Goal: Check status: Check status

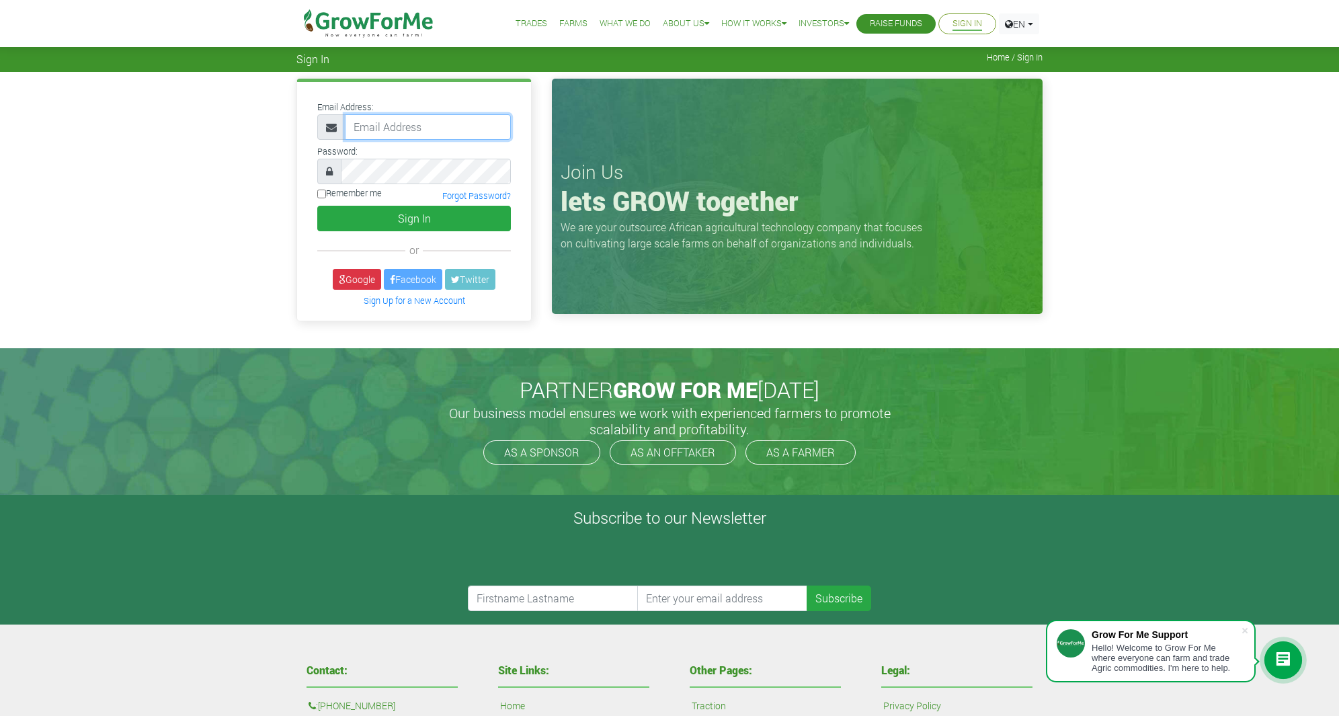
click at [409, 122] on input "email" at bounding box center [428, 127] width 166 height 26
type input "sebastian.stopper@cosmiel.com"
click at [390, 217] on button "Sign In" at bounding box center [414, 219] width 194 height 26
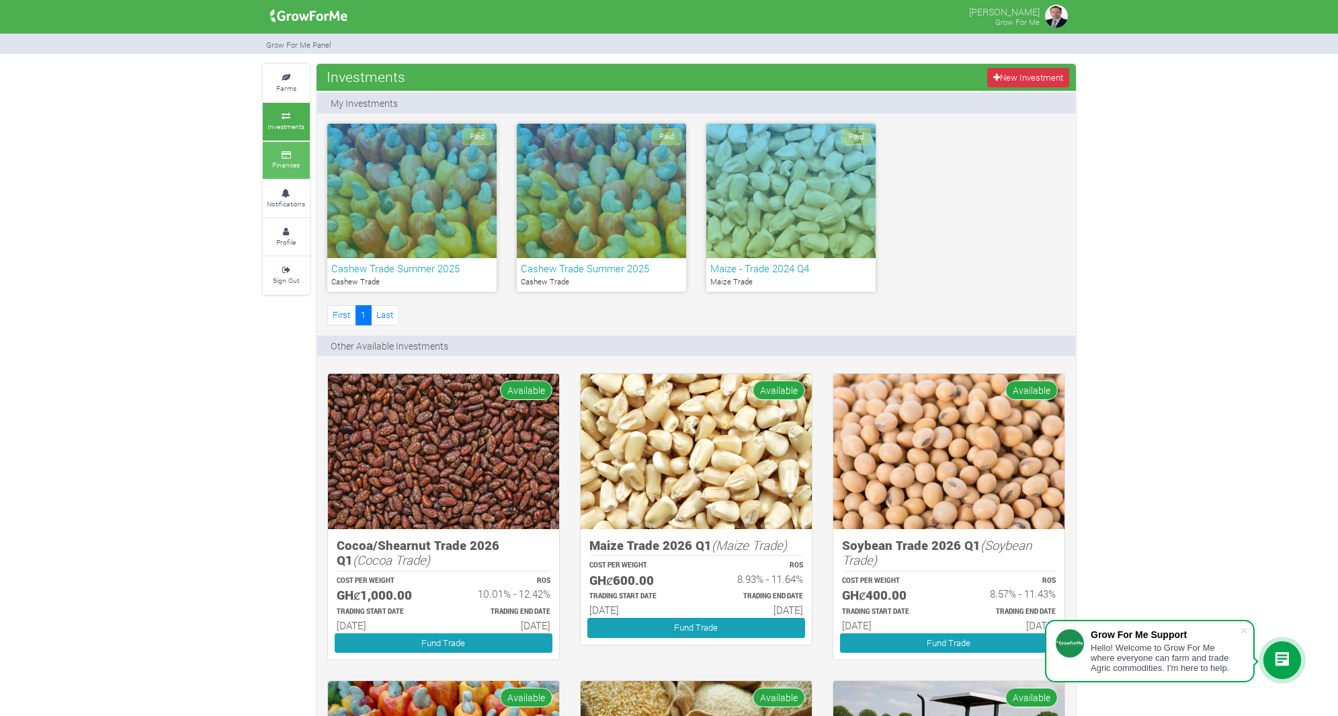
click at [290, 167] on small "Finances" at bounding box center [286, 164] width 28 height 9
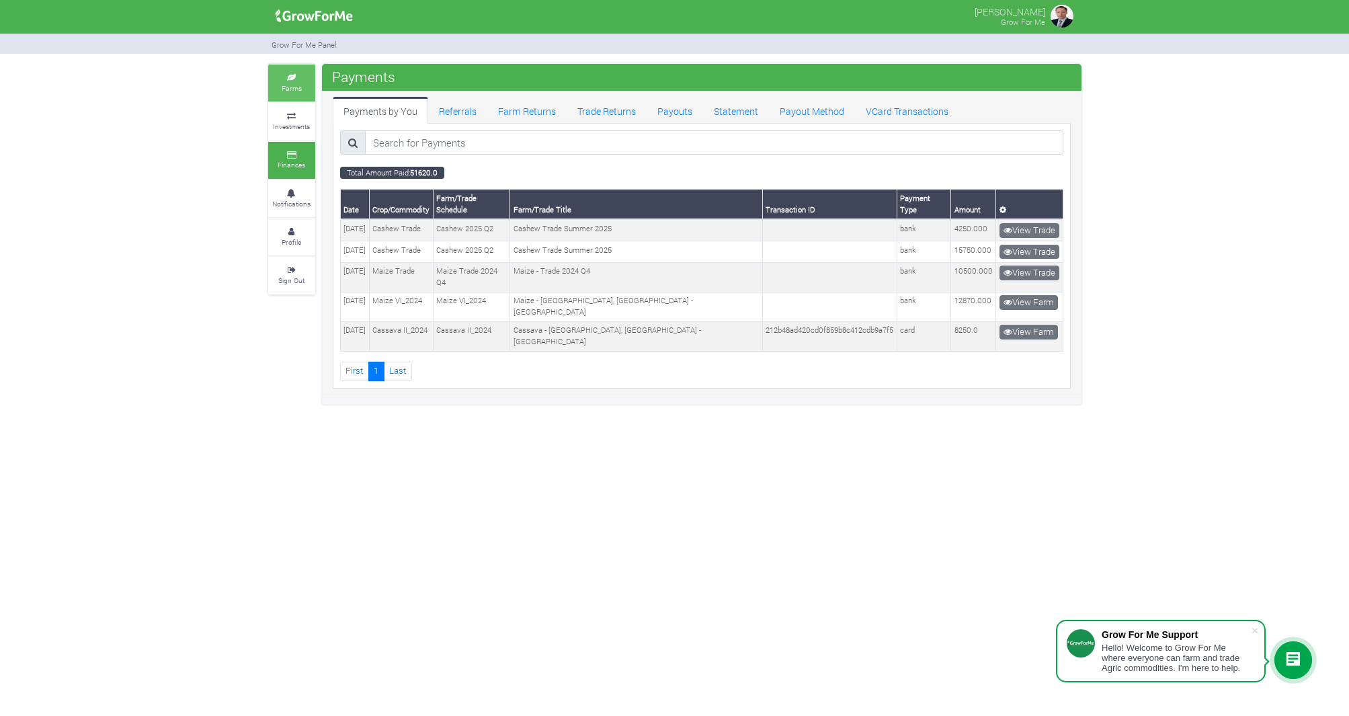
click at [290, 86] on small "Farms" at bounding box center [292, 87] width 20 height 9
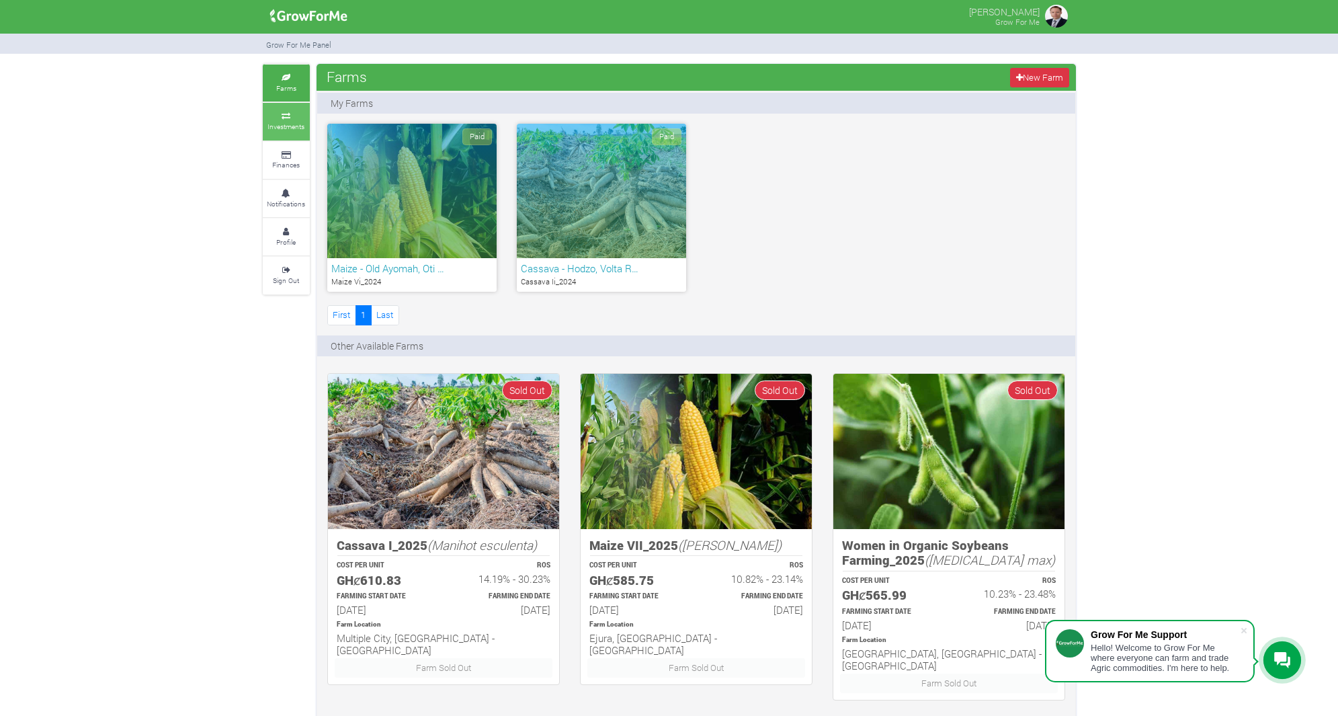
click at [290, 129] on small "Investments" at bounding box center [286, 126] width 37 height 9
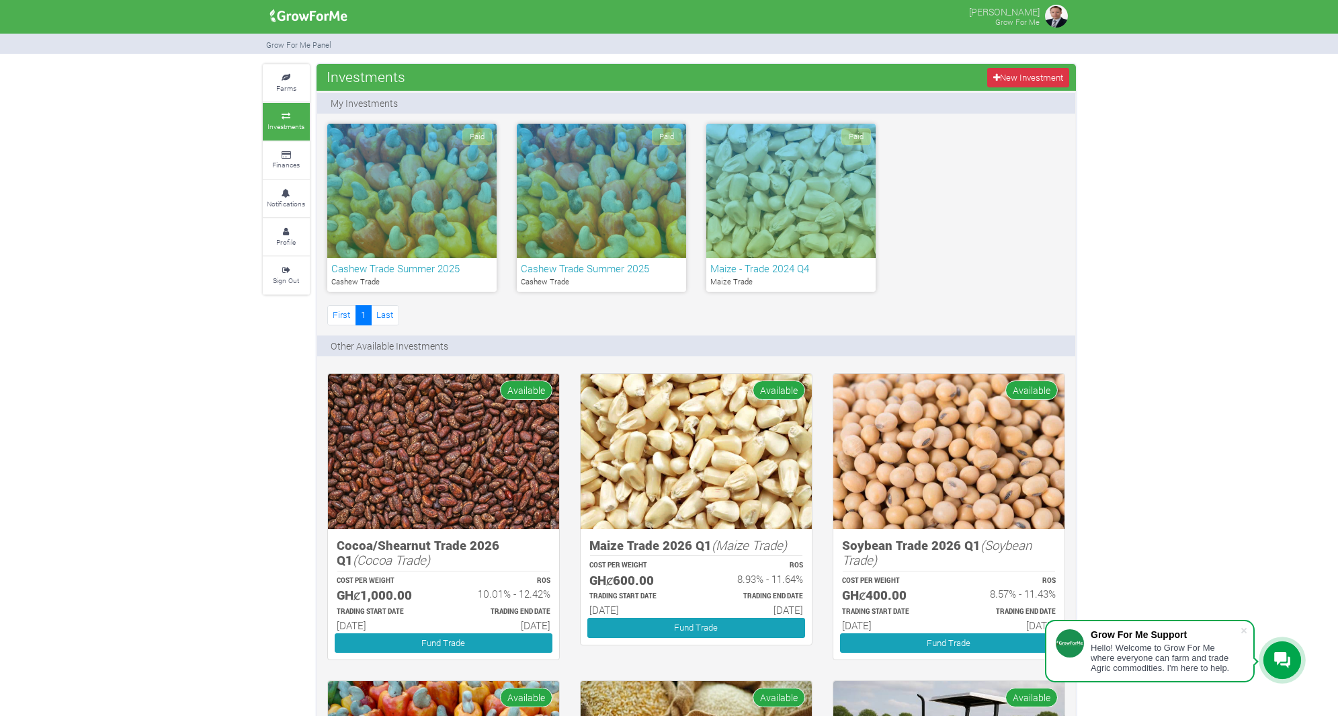
click at [590, 221] on div "Paid" at bounding box center [601, 191] width 169 height 134
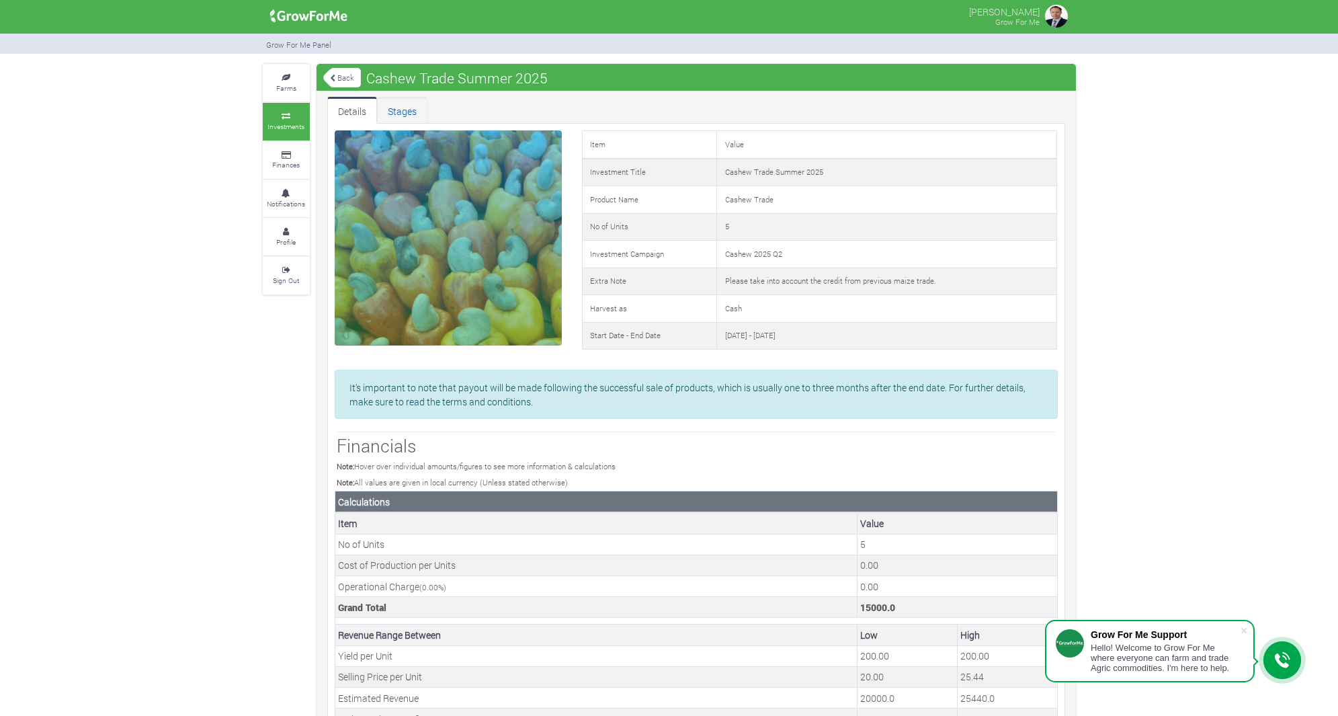
click at [401, 119] on link "Stages" at bounding box center [402, 110] width 50 height 27
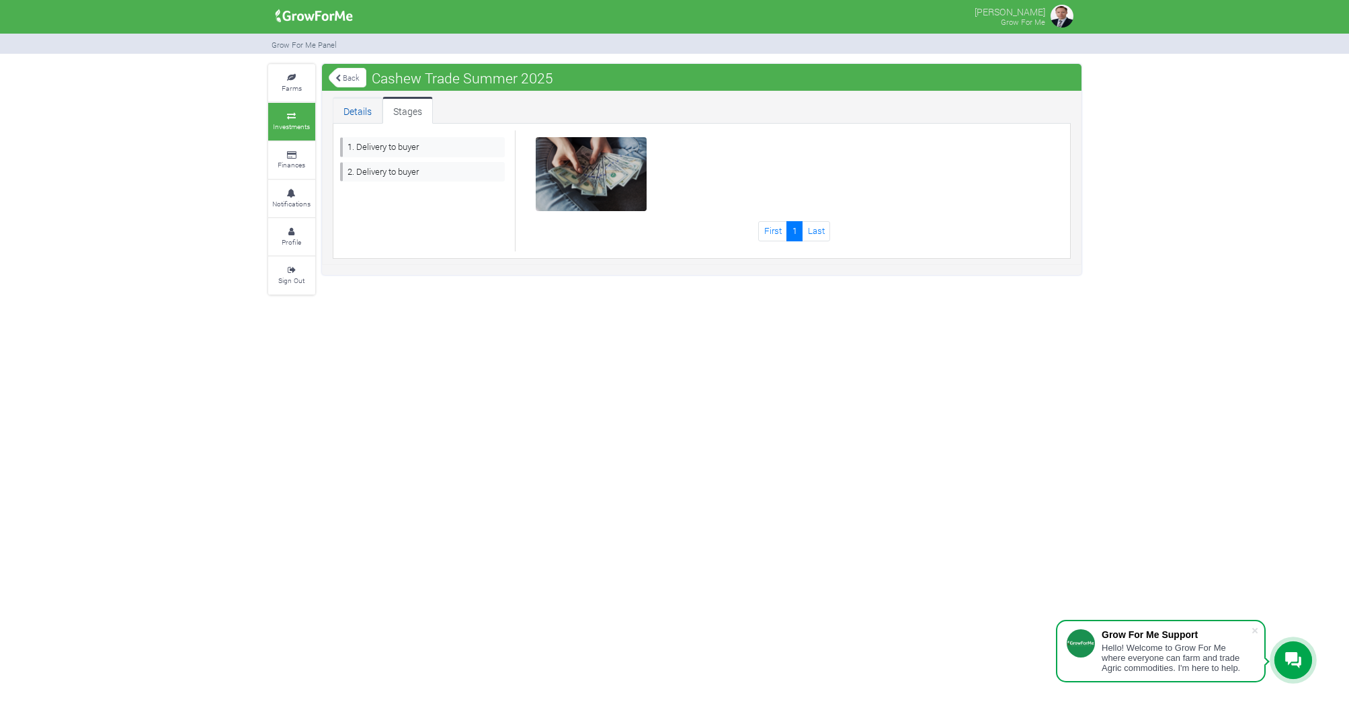
click at [363, 116] on link "Details" at bounding box center [358, 110] width 50 height 27
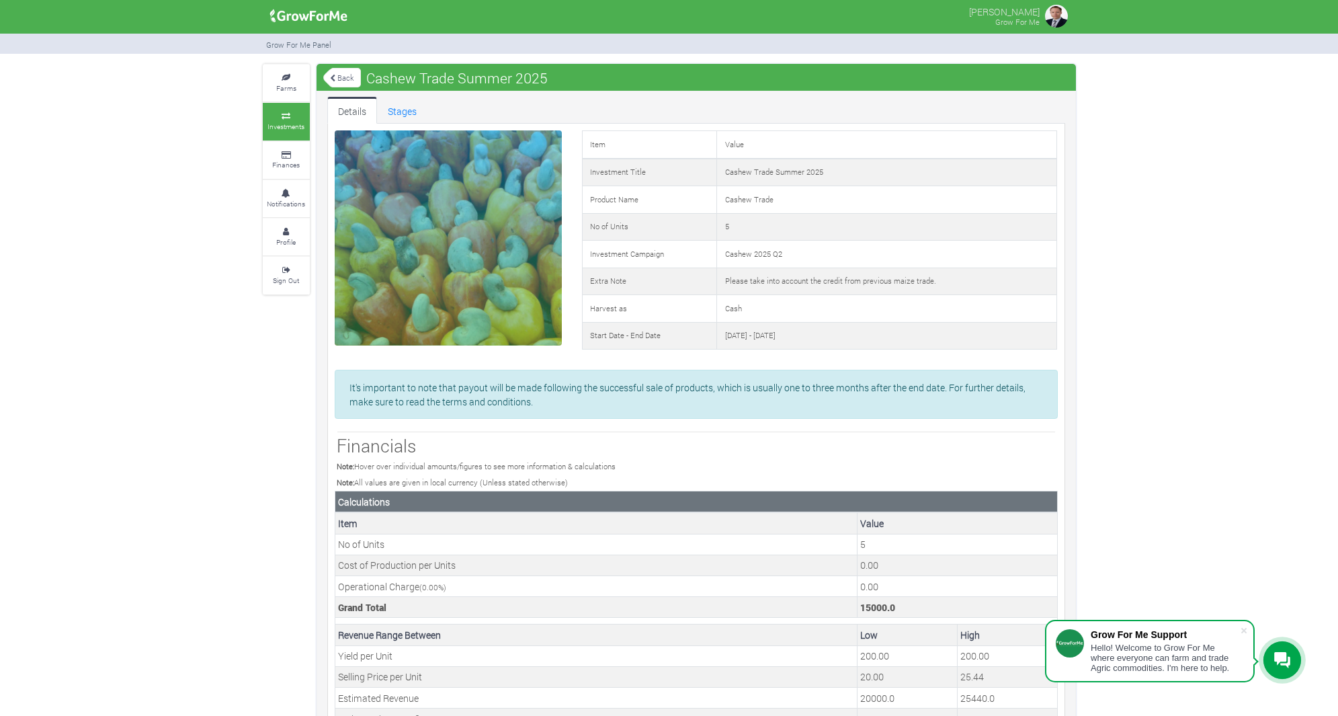
click at [352, 74] on link "Back" at bounding box center [342, 78] width 38 height 22
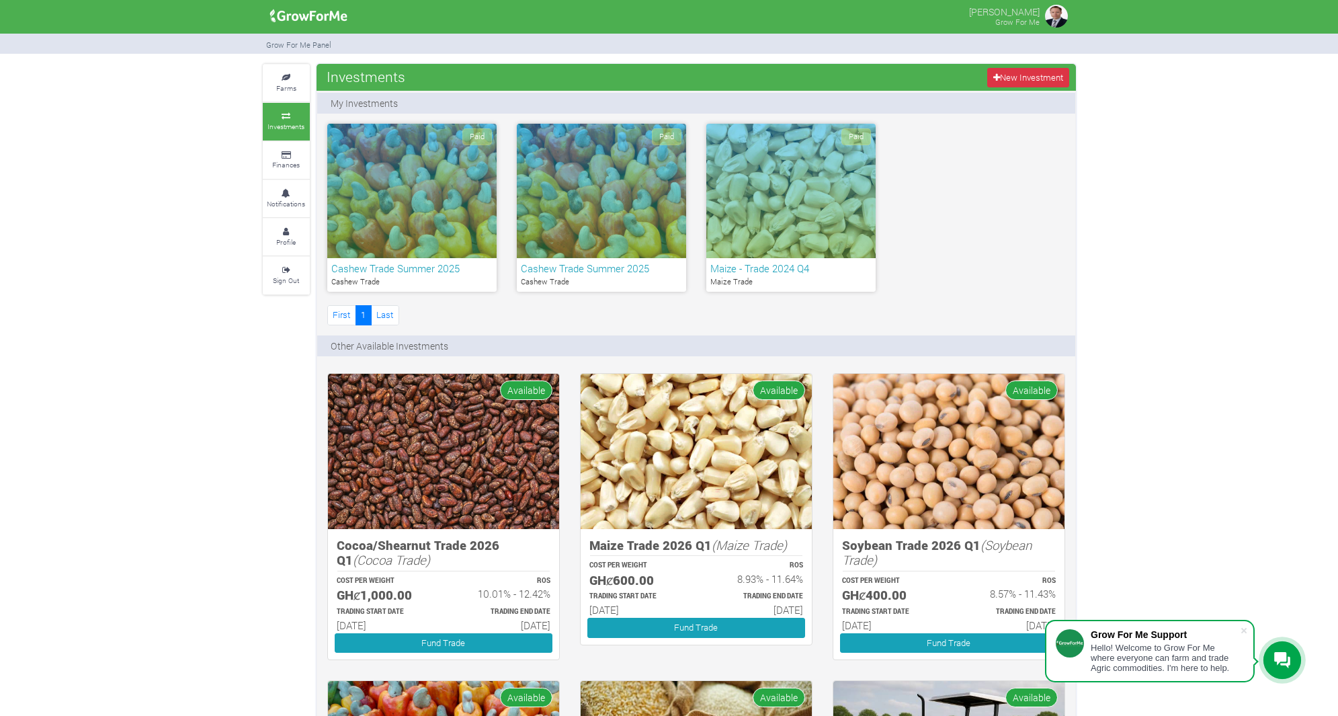
click at [588, 249] on div "Paid" at bounding box center [601, 191] width 169 height 134
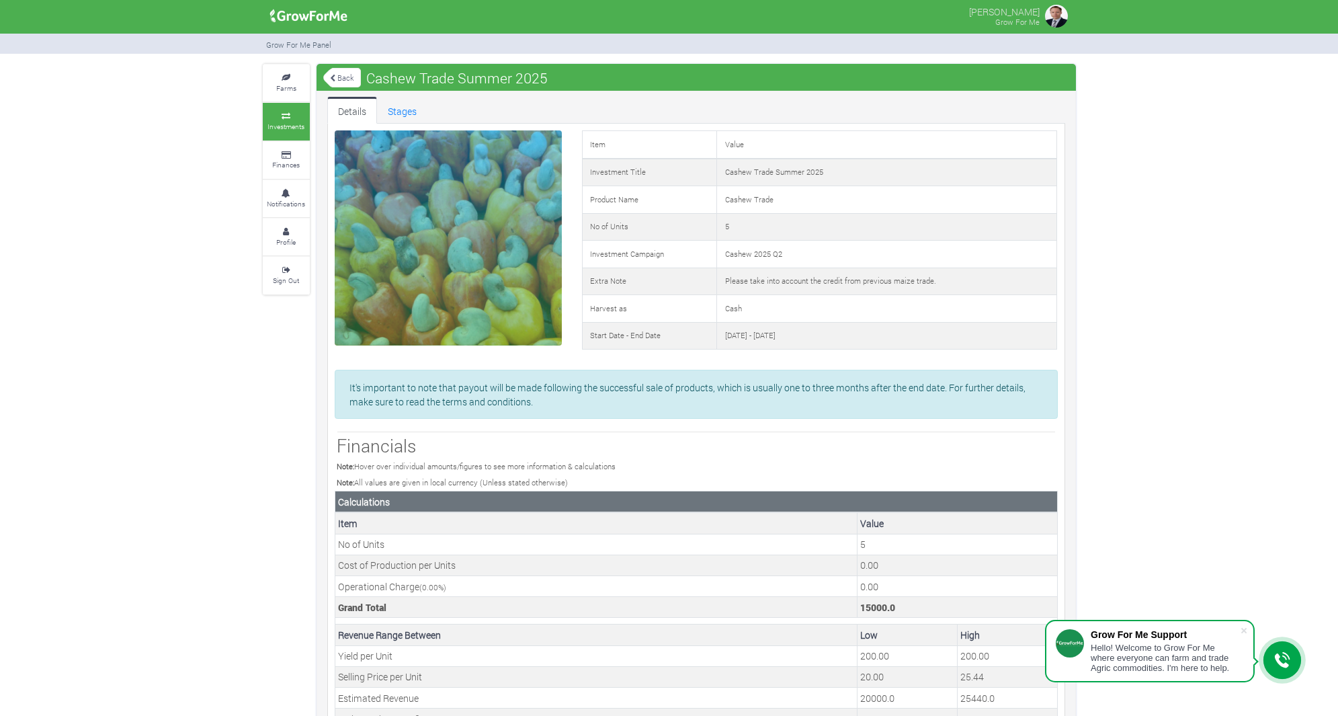
click at [281, 13] on img at bounding box center [309, 16] width 87 height 27
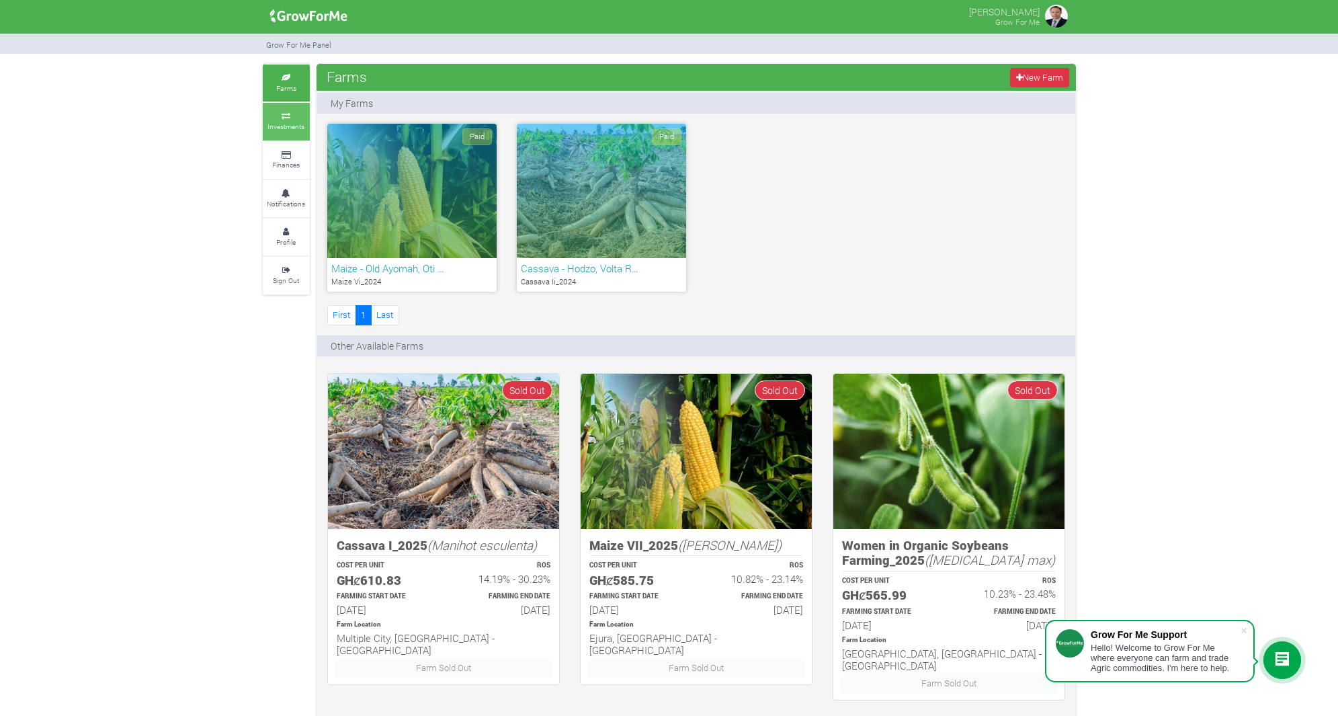
click at [292, 112] on link "Investments" at bounding box center [286, 121] width 47 height 37
